Goal: Information Seeking & Learning: Check status

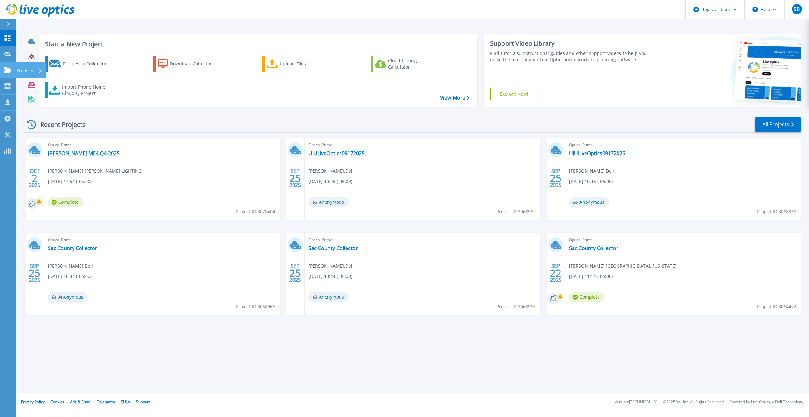
click at [5, 67] on div at bounding box center [8, 70] width 8 height 6
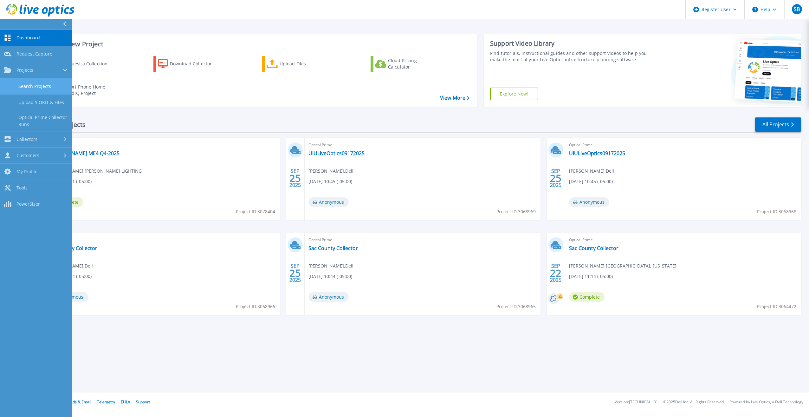
click at [43, 84] on link "Search Projects" at bounding box center [36, 86] width 72 height 16
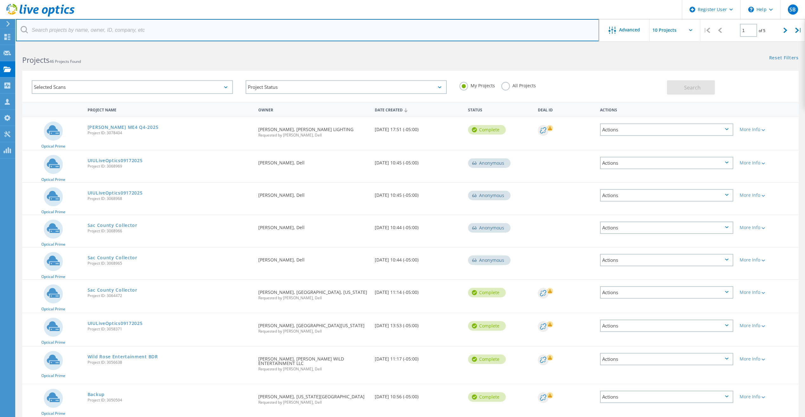
click at [176, 34] on input "text" at bounding box center [307, 30] width 583 height 22
paste input "wilsone@ottumwa.us"
type input "wilsone@ottumwa.us"
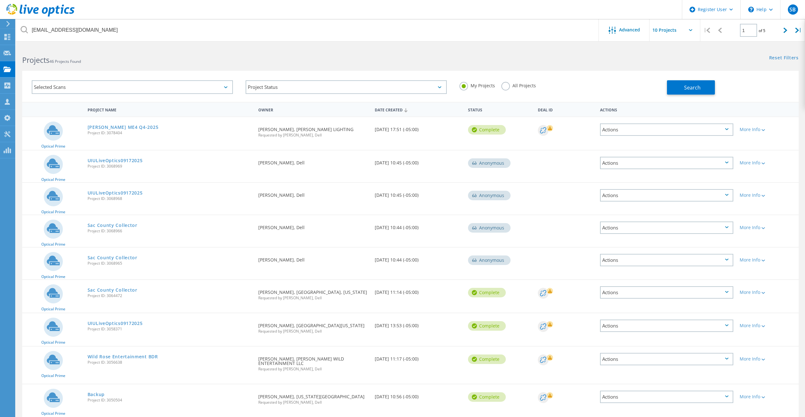
click at [505, 86] on label "All Projects" at bounding box center [518, 85] width 35 height 6
click at [0, 0] on input "All Projects" at bounding box center [0, 0] width 0 height 0
click at [680, 89] on button "Search" at bounding box center [691, 87] width 48 height 14
